Goal: Contribute content

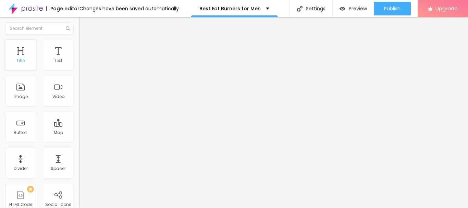
click at [27, 59] on div "Title" at bounding box center [20, 55] width 31 height 31
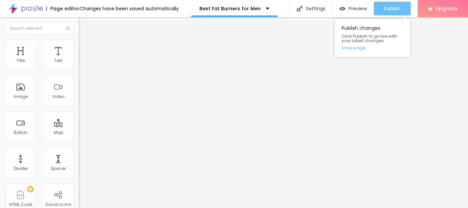
click at [394, 8] on span "Publish" at bounding box center [392, 8] width 16 height 5
click at [363, 50] on link "View page" at bounding box center [373, 48] width 62 height 4
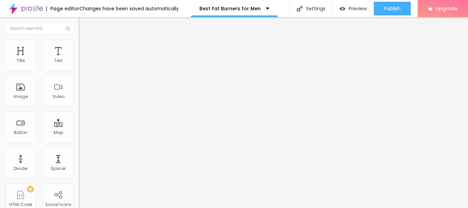
click at [79, 65] on span "Heading 2" at bounding box center [94, 60] width 31 height 9
click at [79, 59] on span "Heading 1" at bounding box center [96, 54] width 34 height 10
click at [79, 40] on li "Advanced" at bounding box center [118, 43] width 79 height 7
type input "13"
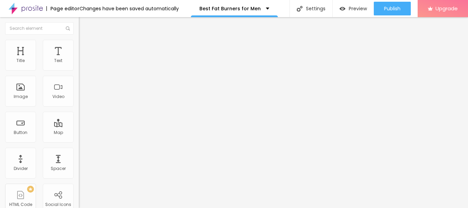
type input "25"
type input "41"
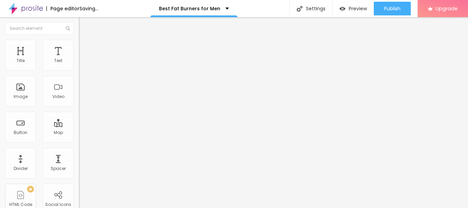
type input "37"
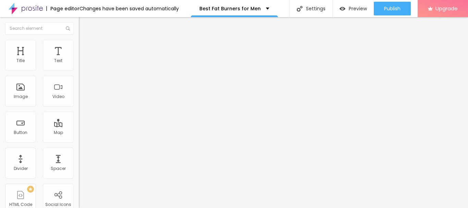
drag, startPoint x: 19, startPoint y: 67, endPoint x: 29, endPoint y: 67, distance: 11.0
type input "37"
click at [79, 126] on input "range" at bounding box center [101, 128] width 44 height 5
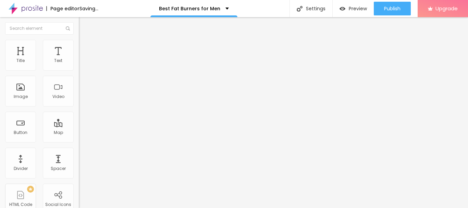
click at [79, 39] on img at bounding box center [82, 36] width 6 height 6
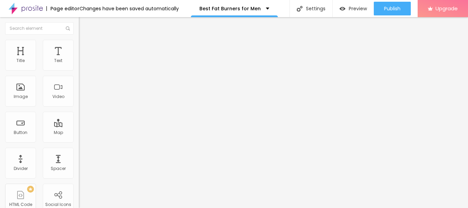
click at [79, 82] on div "Heading 6 H6" at bounding box center [118, 80] width 79 height 4
click at [79, 59] on span "Heading 1" at bounding box center [96, 54] width 34 height 10
click at [85, 59] on span "Heading 1" at bounding box center [102, 54] width 34 height 10
click at [79, 58] on div "Heading 1 H1" at bounding box center [118, 54] width 79 height 7
click at [79, 65] on span "Heading 2" at bounding box center [94, 60] width 31 height 9
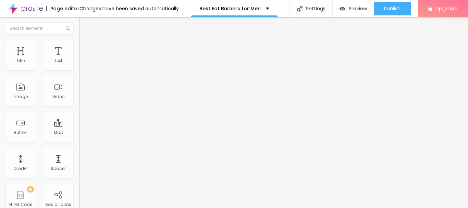
click at [79, 59] on span "Heading 1" at bounding box center [96, 54] width 34 height 10
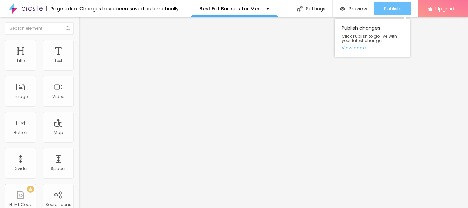
click at [380, 9] on button "Publish" at bounding box center [392, 9] width 37 height 14
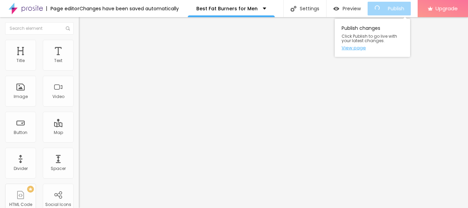
click at [356, 48] on link "View page" at bounding box center [373, 48] width 62 height 4
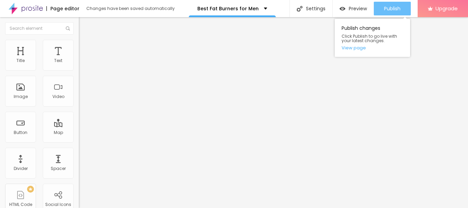
click at [384, 12] on div "Publish" at bounding box center [392, 9] width 16 height 14
